Goal: Transaction & Acquisition: Purchase product/service

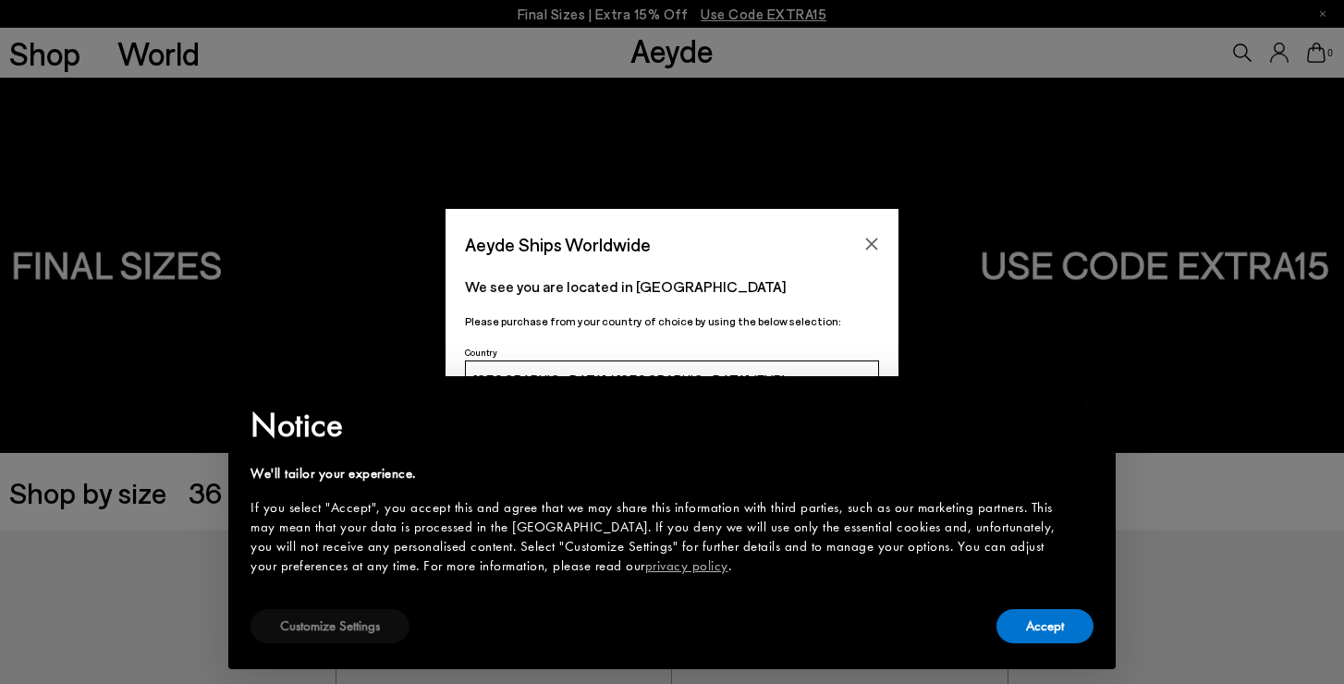
click at [363, 623] on button "Customize Settings" at bounding box center [329, 626] width 159 height 34
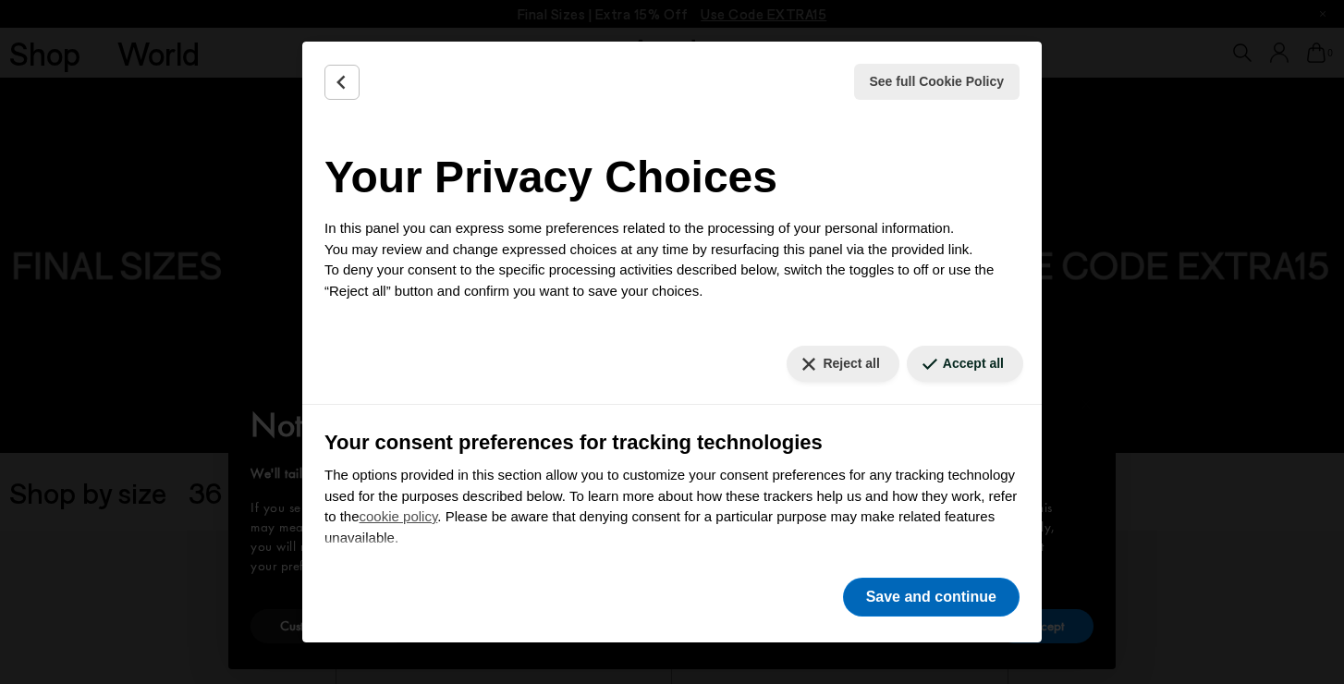
click at [939, 594] on button "Save and continue" at bounding box center [931, 597] width 177 height 39
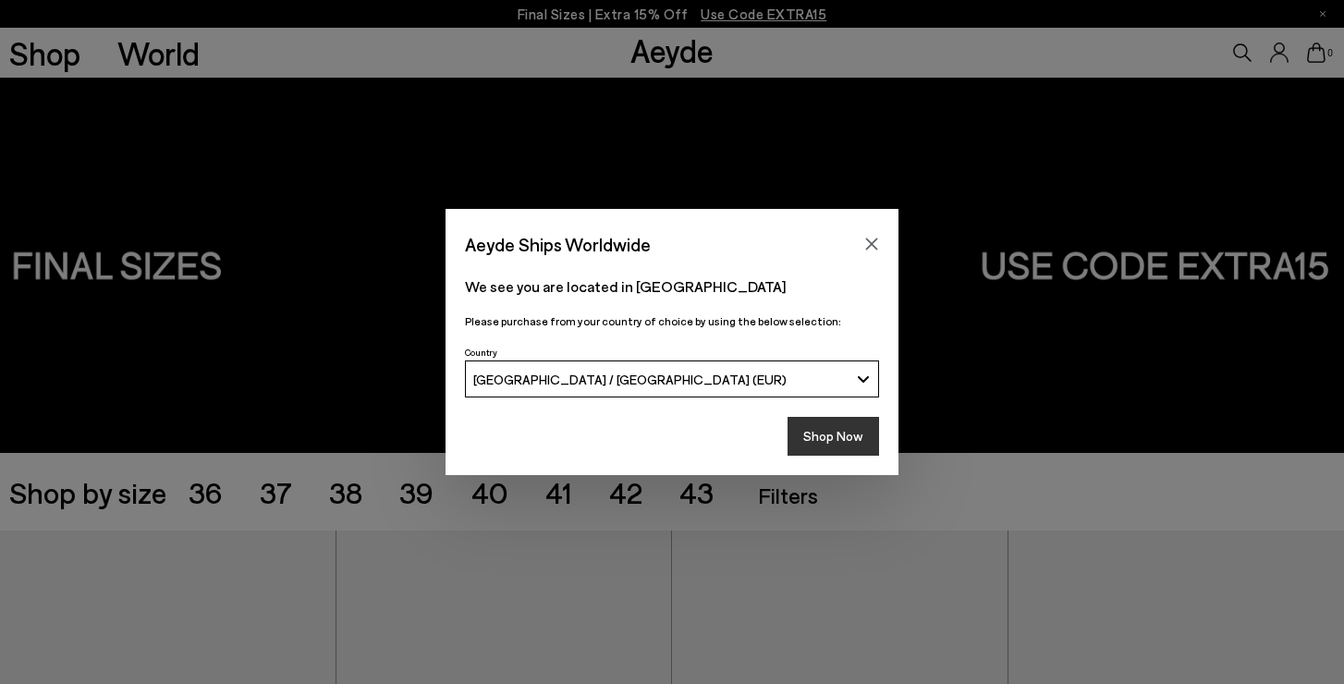
click at [840, 431] on button "Shop Now" at bounding box center [832, 436] width 91 height 39
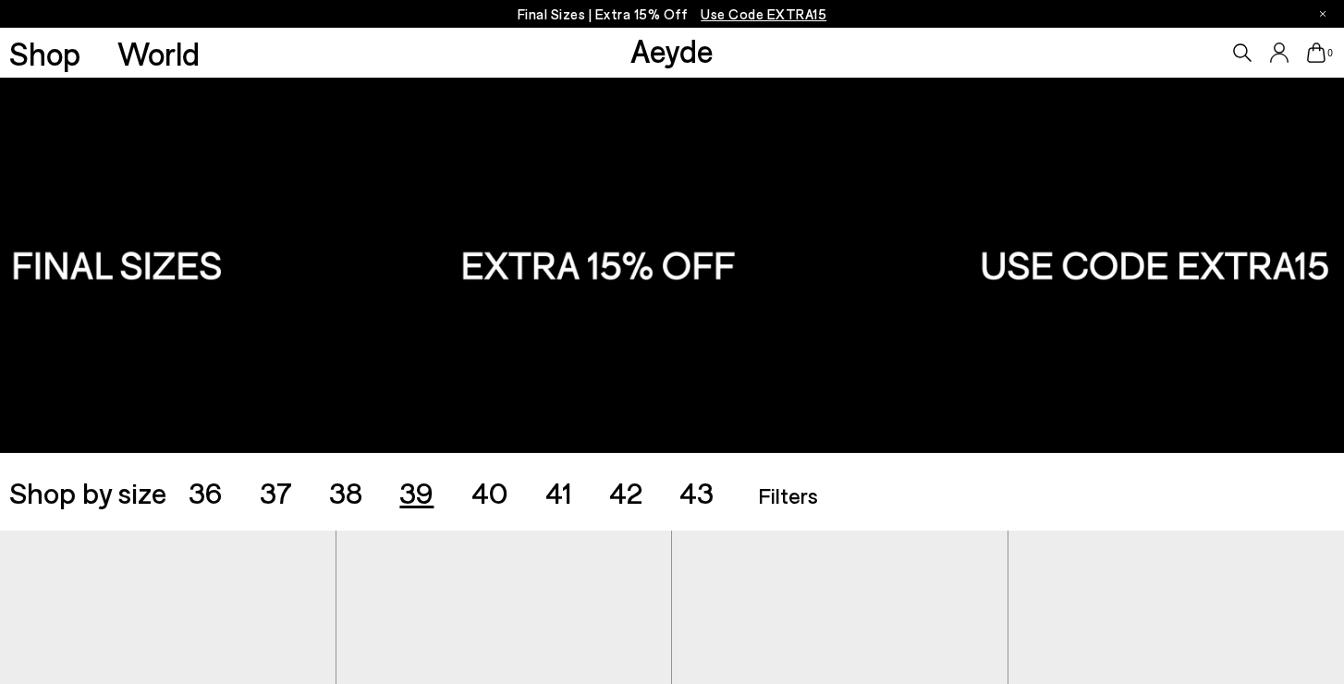
click at [419, 486] on span "39" at bounding box center [416, 491] width 34 height 35
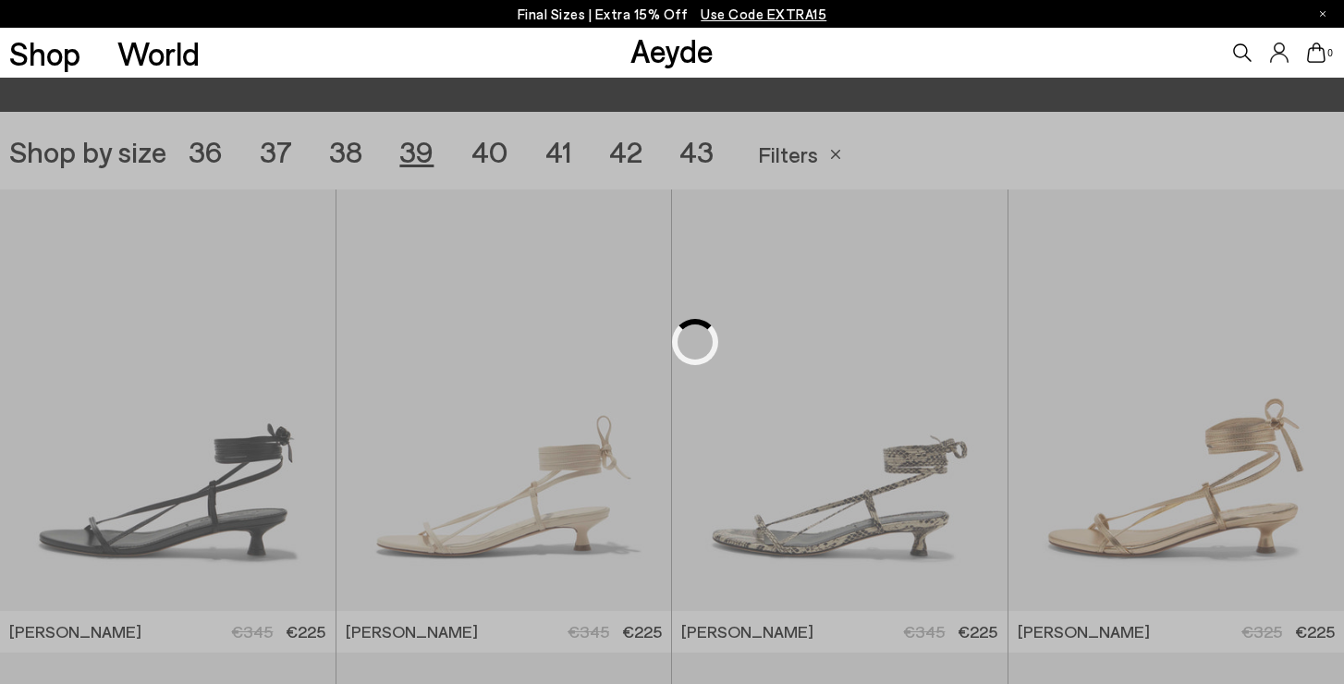
scroll to position [374, 0]
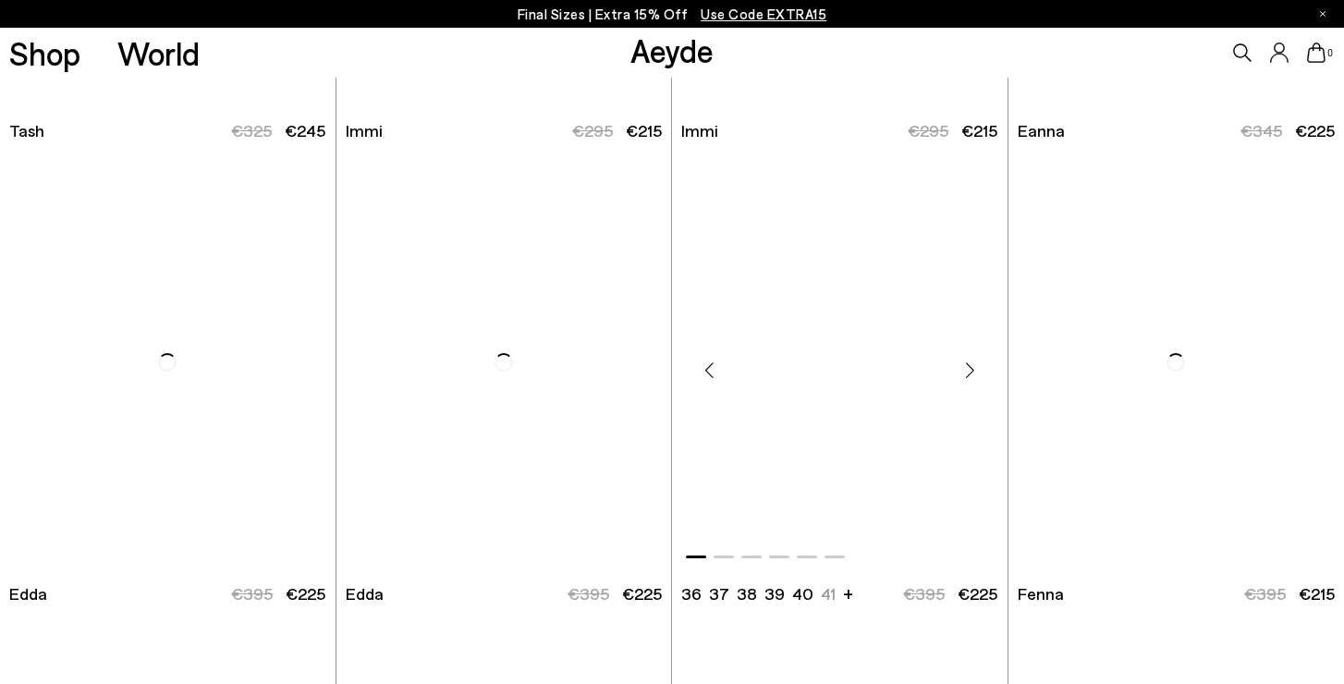
scroll to position [4110, 0]
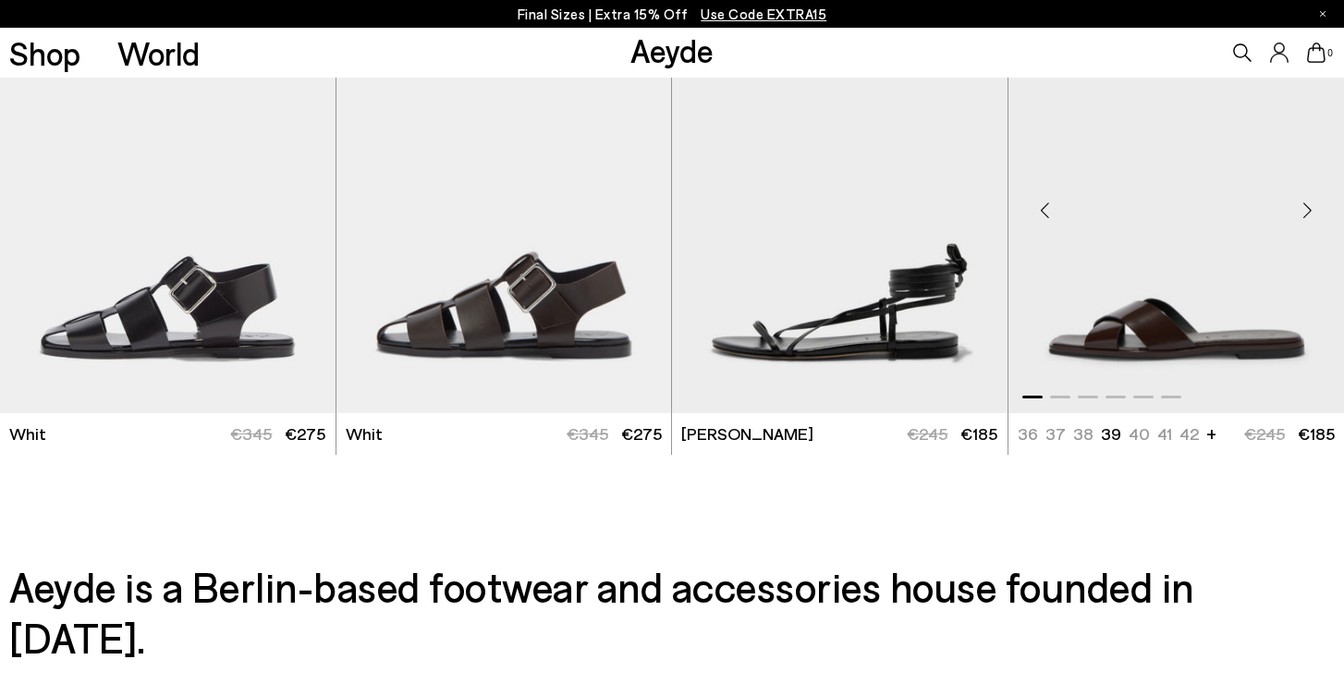
scroll to position [6560, 0]
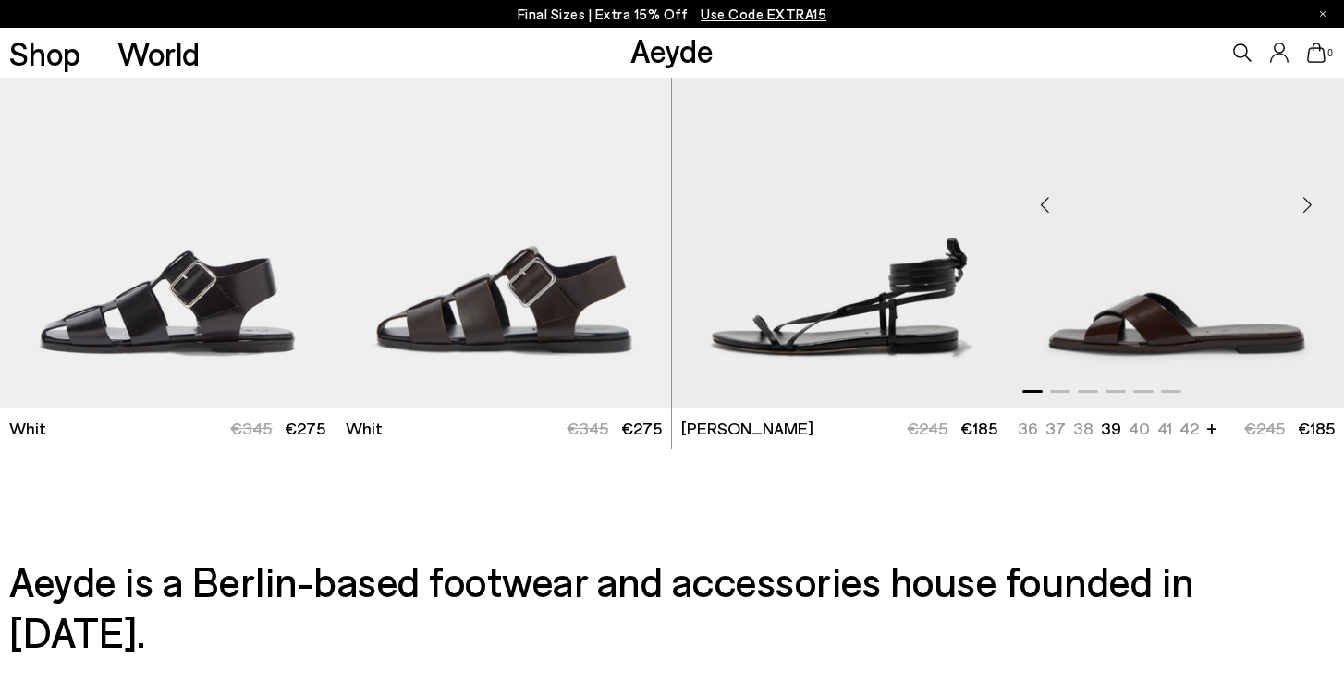
click at [1183, 273] on img "1 / 6" at bounding box center [1176, 196] width 336 height 421
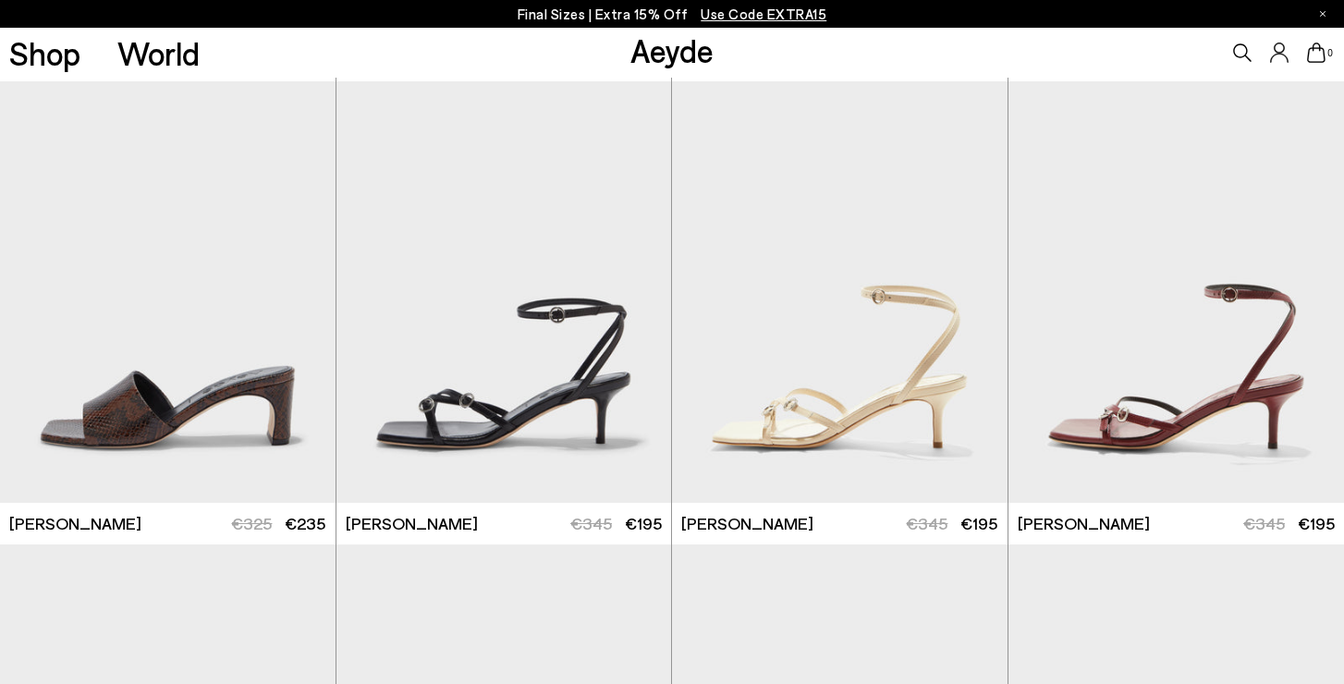
scroll to position [789, 0]
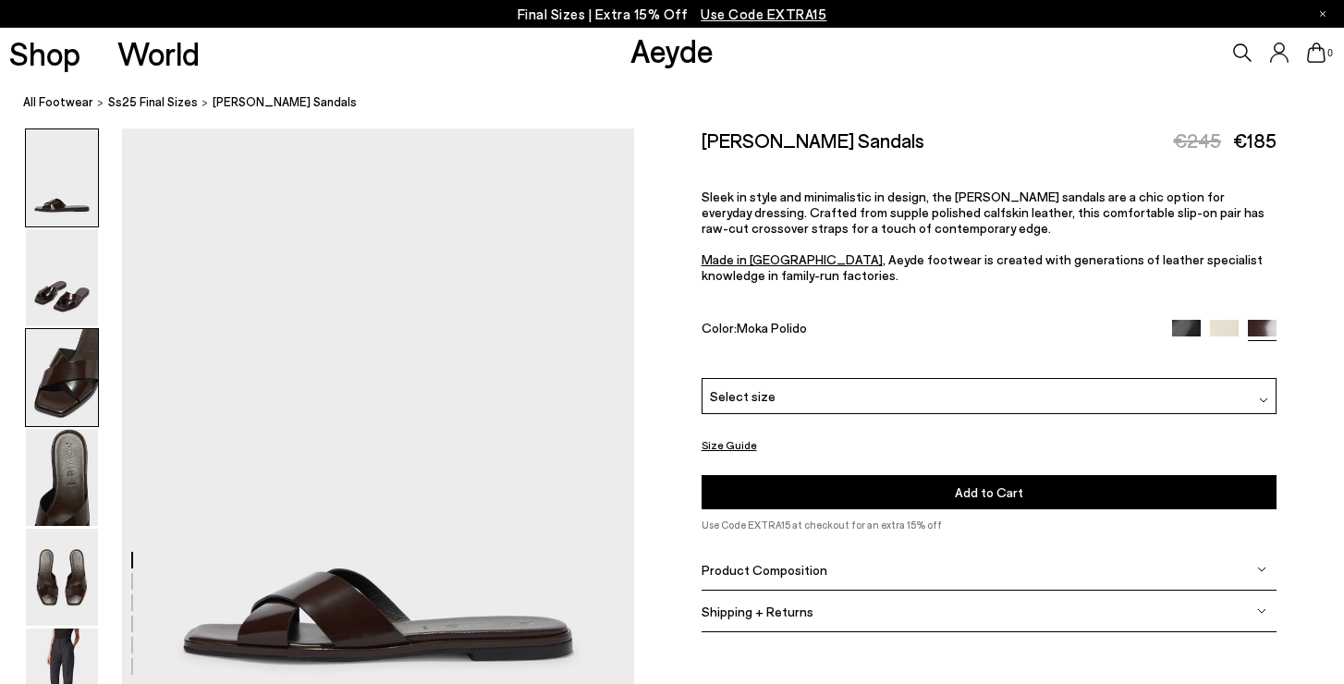
click at [79, 361] on img at bounding box center [62, 377] width 72 height 97
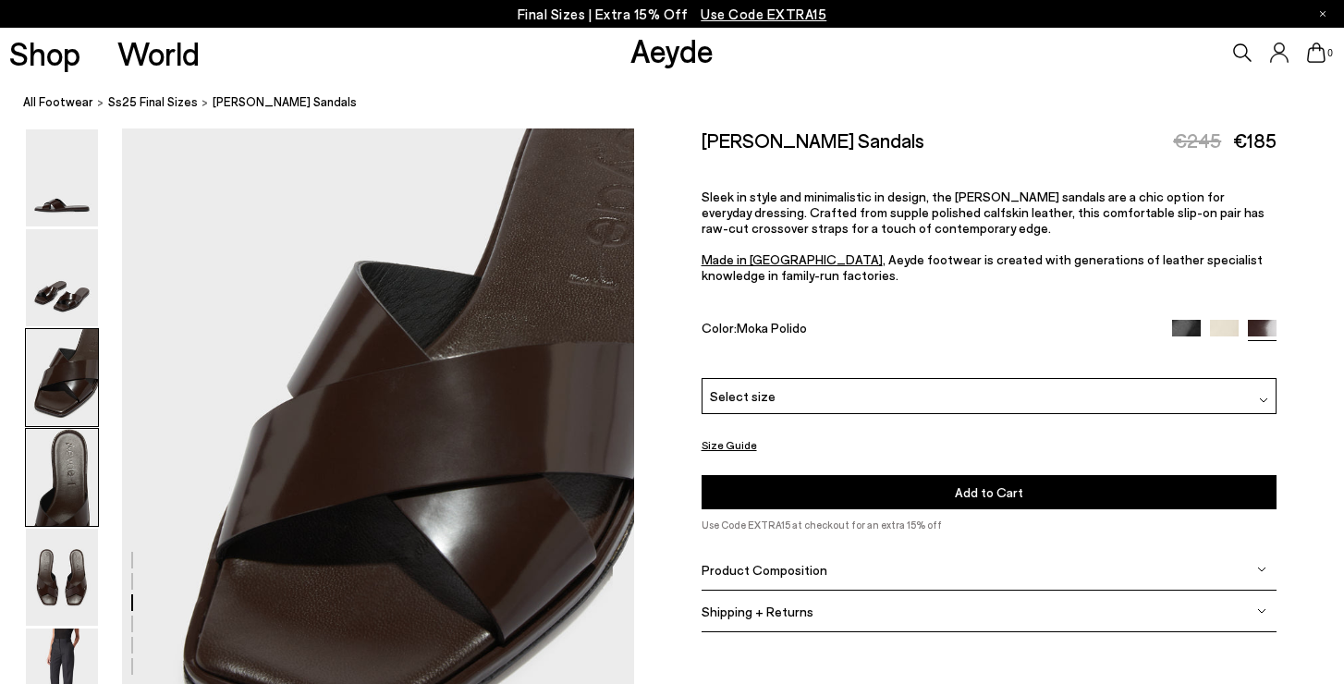
click at [68, 438] on img at bounding box center [62, 477] width 72 height 97
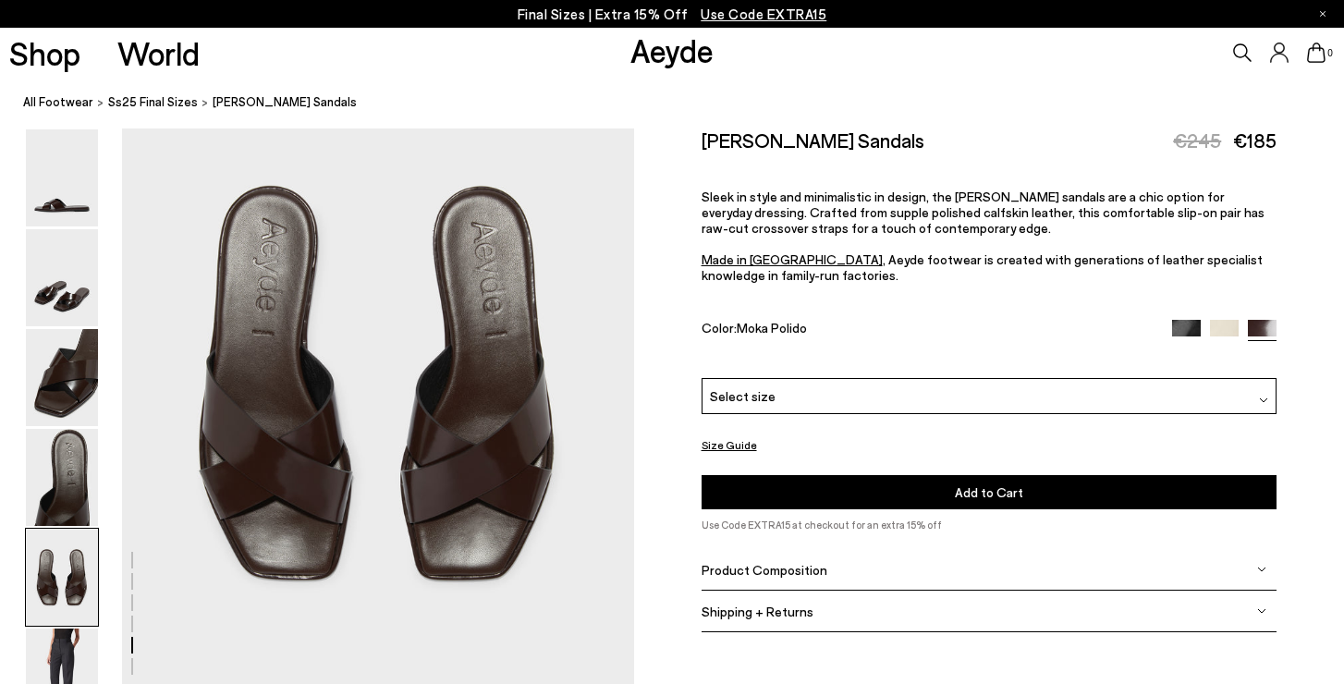
scroll to position [2826, 0]
